Goal: Book appointment/travel/reservation

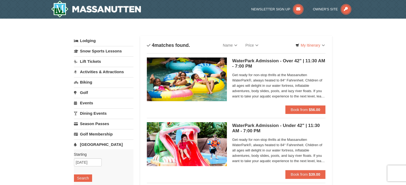
click at [90, 43] on link "Lodging" at bounding box center [104, 41] width 60 height 10
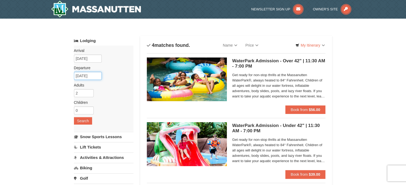
click at [99, 77] on input "[DATE]" at bounding box center [88, 76] width 28 height 8
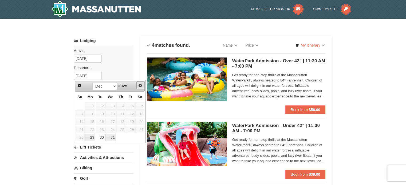
click at [141, 87] on span "Next" at bounding box center [140, 86] width 4 height 4
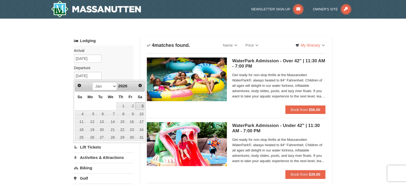
click at [139, 105] on link "3" at bounding box center [139, 105] width 9 height 7
type input "[DATE]"
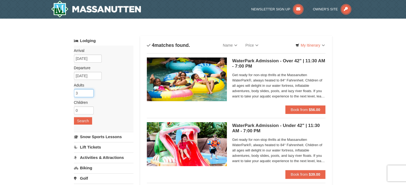
type input "3"
click at [88, 91] on input "3" at bounding box center [84, 93] width 20 height 8
click at [84, 120] on button "Search" at bounding box center [83, 120] width 18 height 7
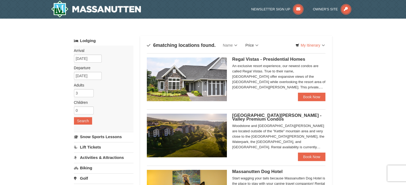
click at [256, 44] on link "Price" at bounding box center [251, 45] width 21 height 11
click at [262, 58] on link "Price (Low to High)" at bounding box center [263, 56] width 43 height 7
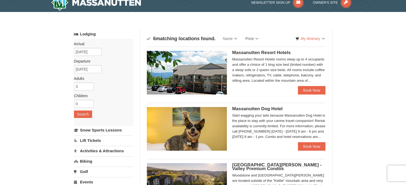
scroll to position [6, 0]
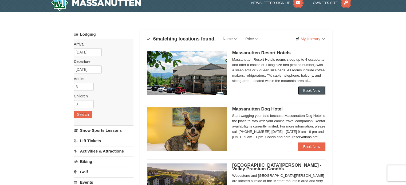
click at [309, 87] on link "Book Now" at bounding box center [312, 90] width 28 height 9
